Goal: Transaction & Acquisition: Purchase product/service

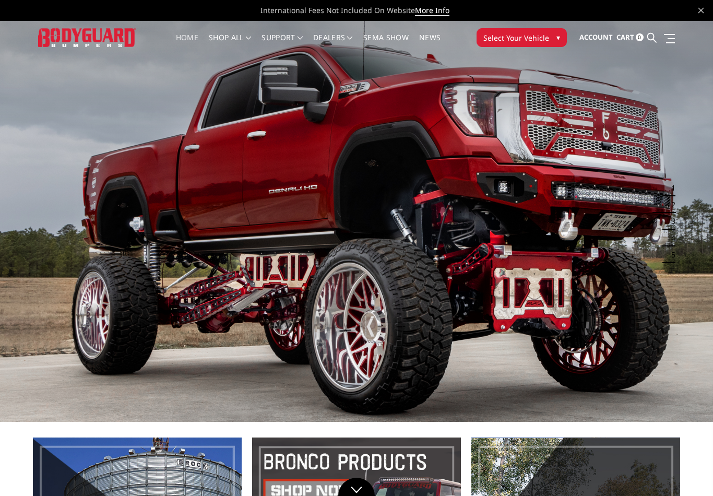
click at [555, 39] on button "Select Your Vehicle ▾" at bounding box center [522, 37] width 90 height 19
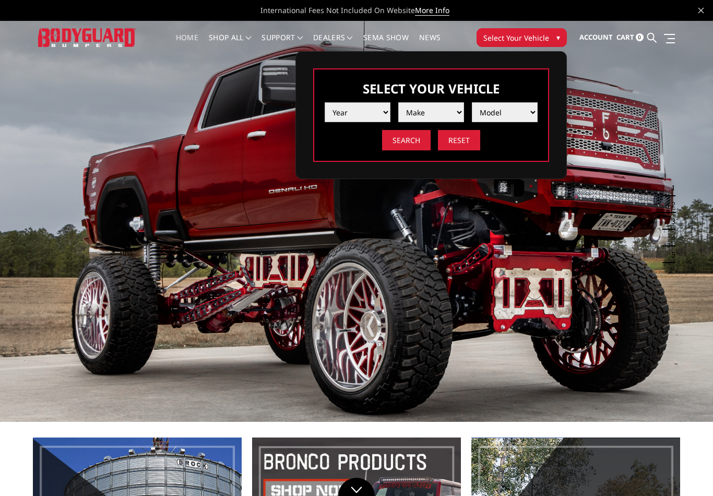
click at [375, 109] on select "Year 2025 2024 2023 2022 2021 2020 2019 2018 2017 2016 2015 2014 2013 2012 2011…" at bounding box center [358, 112] width 66 height 20
select select "yr_2025"
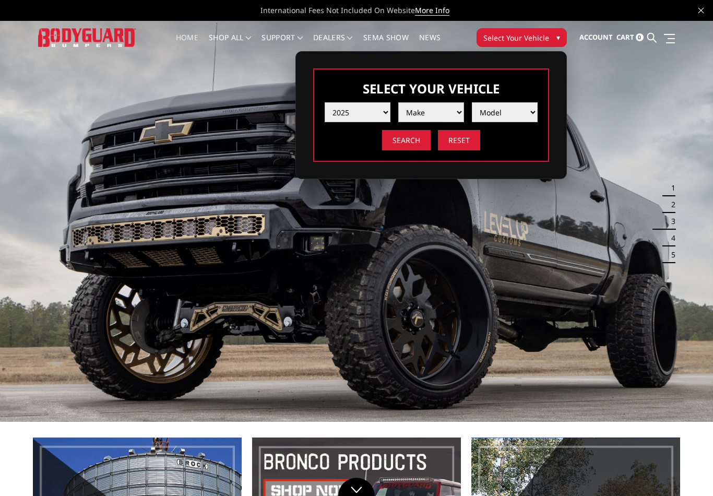
click at [457, 103] on select "Make Chevrolet Ford GMC Ram Toyota" at bounding box center [431, 112] width 66 height 20
select select "mk_ford"
click at [534, 113] on select "Model F150 F150 Raptor F250 / F350 F450 F550" at bounding box center [505, 112] width 66 height 20
select select "md_f450"
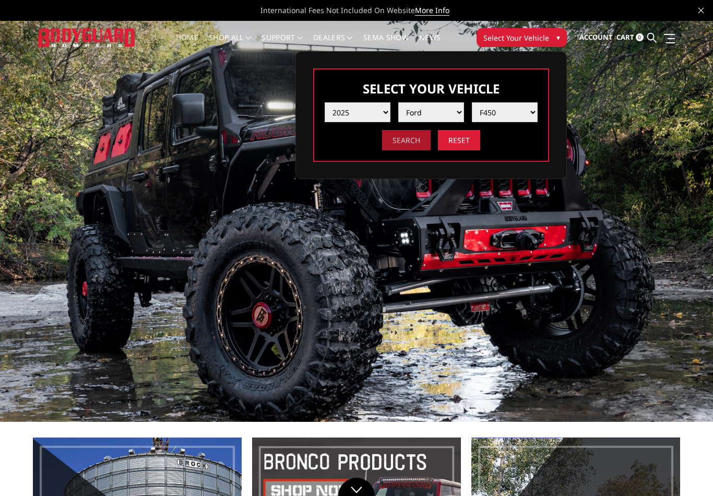
click at [410, 141] on input "Search" at bounding box center [406, 140] width 49 height 20
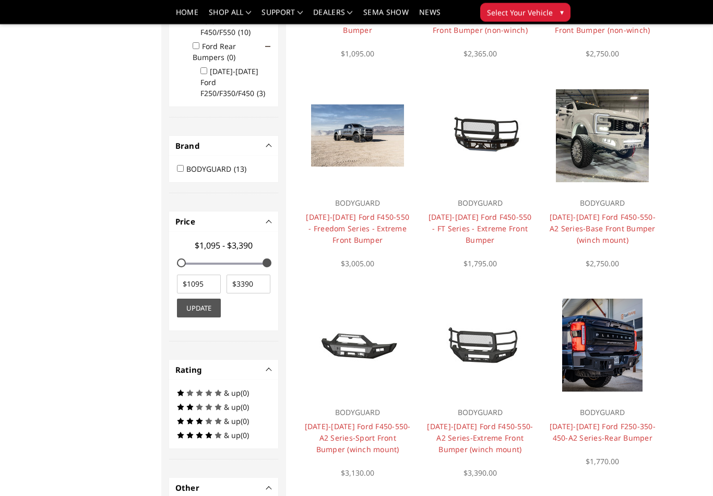
scroll to position [257, 0]
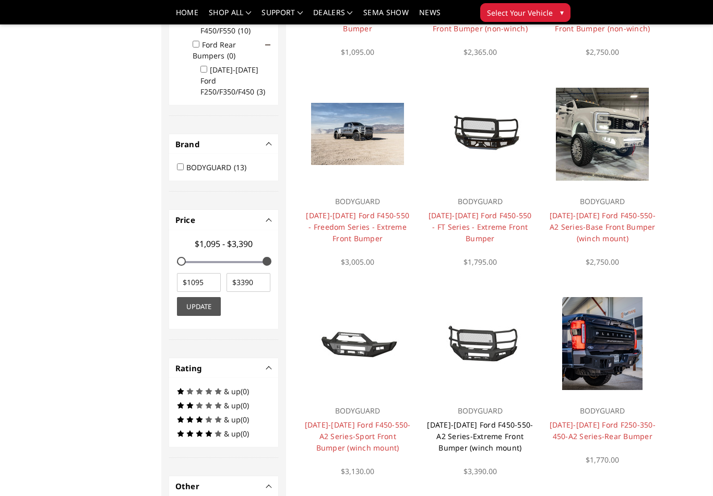
click at [499, 423] on link "[DATE]-[DATE] Ford F450-550-A2 Series-Extreme Front Bumper (winch mount)" at bounding box center [480, 436] width 106 height 33
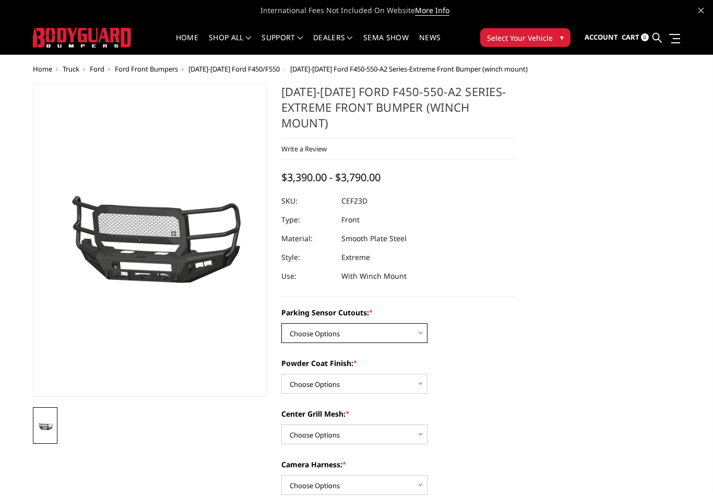
click at [408, 335] on select "Choose Options No-Without Parking Sensor Cutouts Yes-With Parking Sensor Cutouts" at bounding box center [354, 333] width 146 height 20
select select "2429"
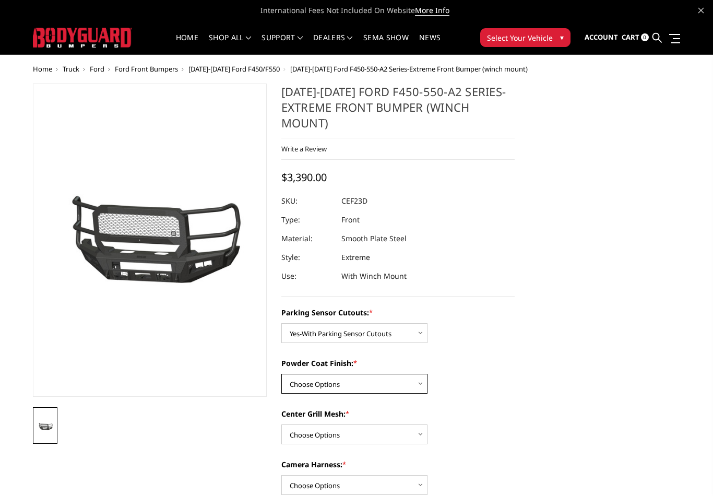
click at [416, 384] on select "Choose Options Bare Metal Textured Black Powder Coat" at bounding box center [354, 384] width 146 height 20
select select "2431"
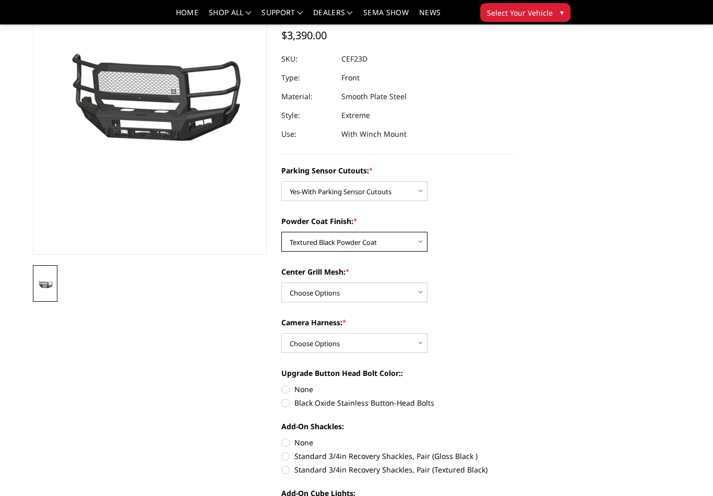
scroll to position [114, 0]
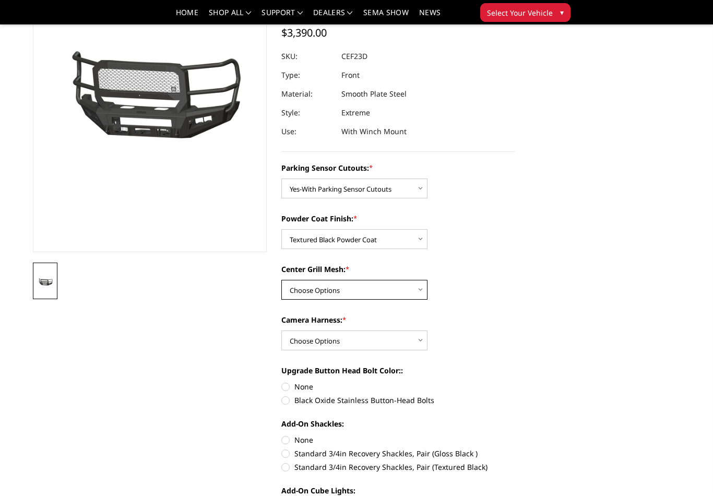
click at [411, 290] on select "Choose Options With Center Grill Mesh Without Center Grill Mesh" at bounding box center [354, 290] width 146 height 20
select select "2432"
click at [417, 341] on select "Choose Options WITH Camera Harness WITHOUT Camera Harness" at bounding box center [354, 341] width 146 height 20
select select "2434"
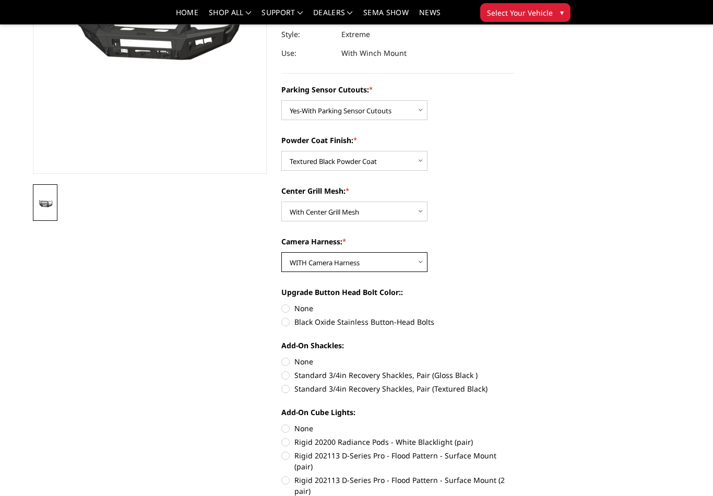
scroll to position [197, 0]
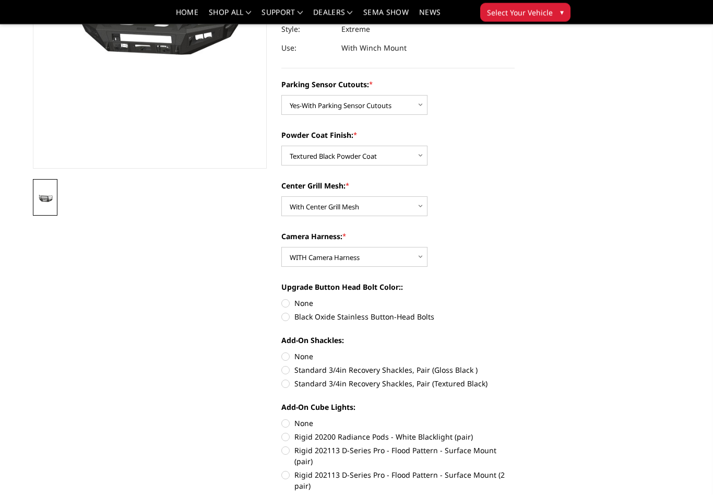
click at [405, 322] on label "Black Oxide Stainless Button-Head Bolts" at bounding box center [398, 317] width 234 height 11
click at [515, 299] on input "Black Oxide Stainless Button-Head Bolts" at bounding box center [515, 298] width 1 height 1
radio input "true"
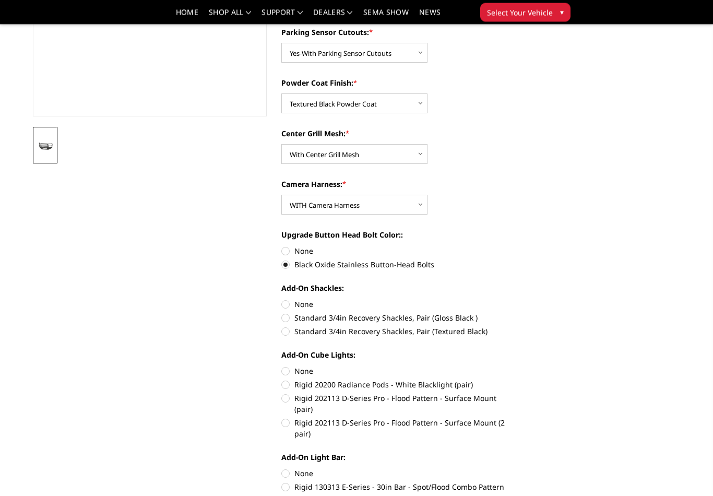
scroll to position [251, 0]
click at [420, 329] on label "Standard 3/4in Recovery Shackles, Pair (Textured Black)" at bounding box center [398, 330] width 234 height 11
click at [515, 312] on input "Standard 3/4in Recovery Shackles, Pair (Textured Black)" at bounding box center [515, 311] width 1 height 1
radio input "true"
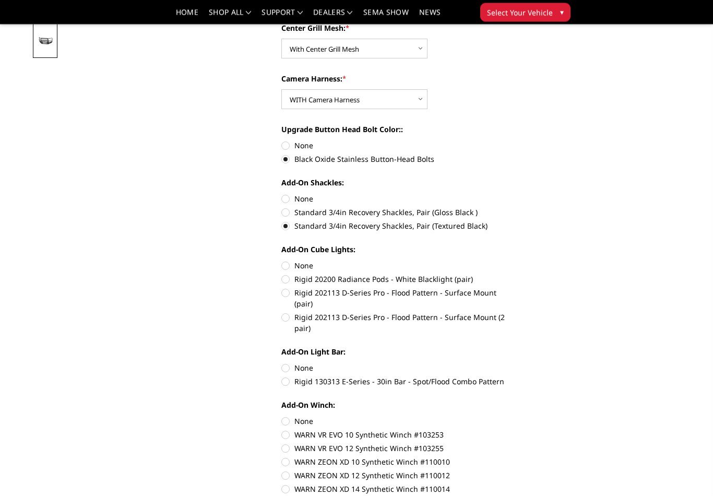
scroll to position [354, 0]
click at [493, 294] on label "Rigid 202113 D-Series Pro - Flood Pattern - Surface Mount (pair)" at bounding box center [398, 299] width 234 height 22
click at [515, 275] on input "Rigid 202113 D-Series Pro - Flood Pattern - Surface Mount (pair)" at bounding box center [515, 275] width 1 height 1
radio input "true"
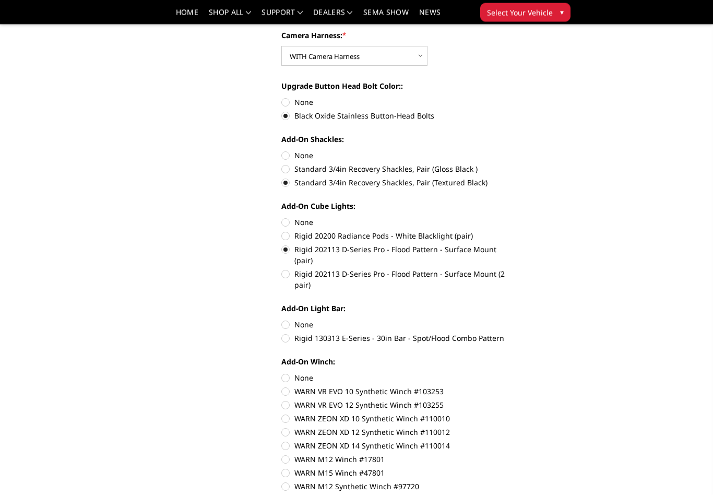
scroll to position [398, 0]
click at [482, 333] on label "Rigid 130313 E-Series - 30in Bar - Spot/Flood Combo Pattern" at bounding box center [398, 338] width 234 height 11
click at [515, 320] on input "Rigid 130313 E-Series - 30in Bar - Spot/Flood Combo Pattern" at bounding box center [515, 319] width 1 height 1
radio input "true"
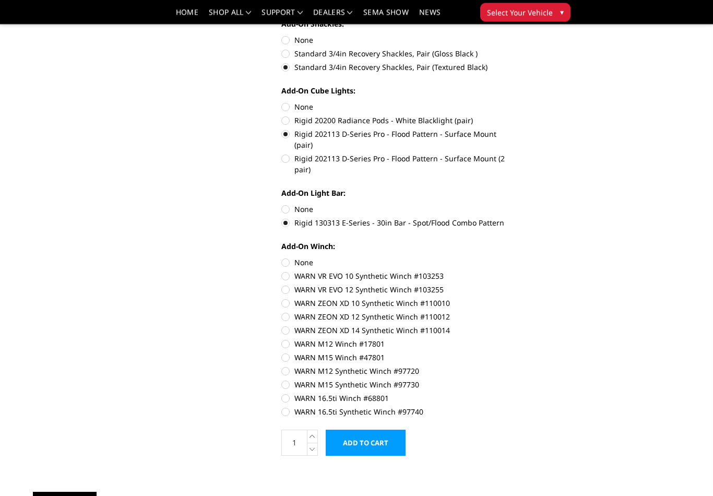
scroll to position [514, 0]
click at [410, 406] on label "WARN 16.5ti Synthetic Winch #97740" at bounding box center [398, 411] width 234 height 11
click at [515, 393] on input "WARN 16.5ti Synthetic Winch #97740" at bounding box center [515, 393] width 1 height 1
radio input "true"
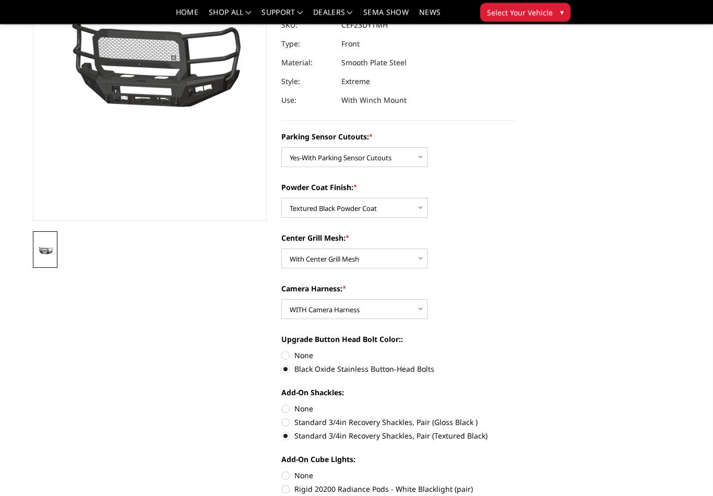
scroll to position [0, 0]
